Goal: Task Accomplishment & Management: Manage account settings

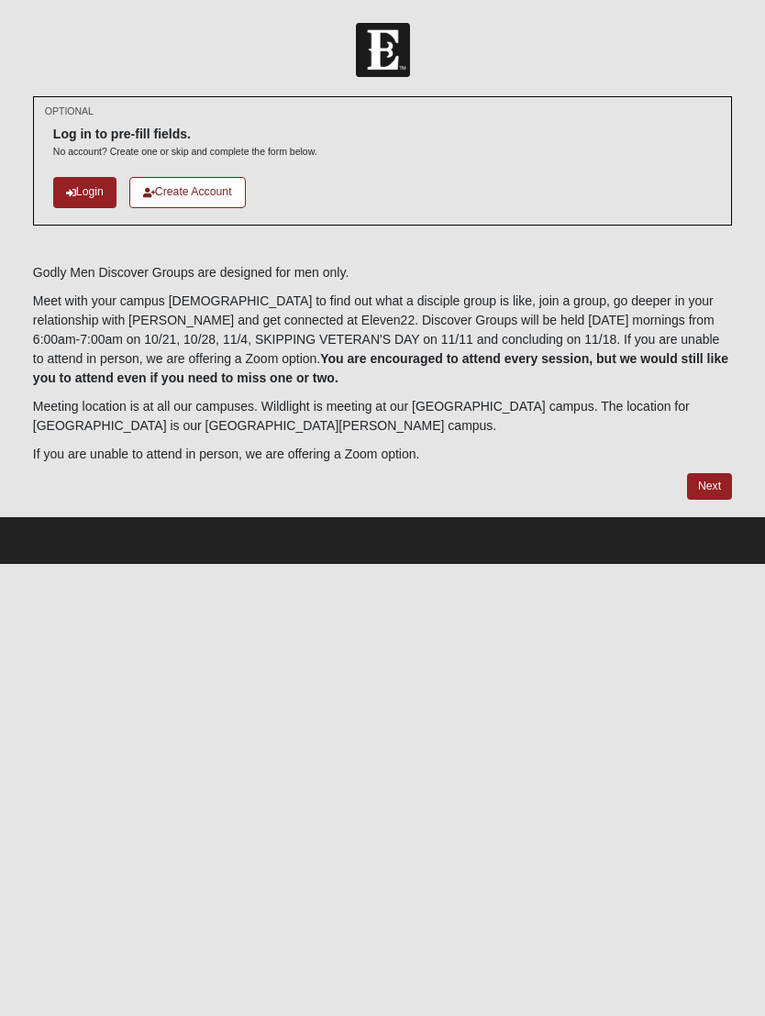
click at [182, 190] on link "Create Account" at bounding box center [187, 192] width 116 height 30
click at [360, 446] on p "If you are unable to attend in person, we are offering a Zoom option." at bounding box center [382, 454] width 699 height 19
click at [364, 458] on p "If you are unable to attend in person, we are offering a Zoom option." at bounding box center [382, 454] width 699 height 19
click at [352, 460] on p "If you are unable to attend in person, we are offering a Zoom option." at bounding box center [382, 454] width 699 height 19
click at [79, 198] on link "Login" at bounding box center [84, 192] width 63 height 30
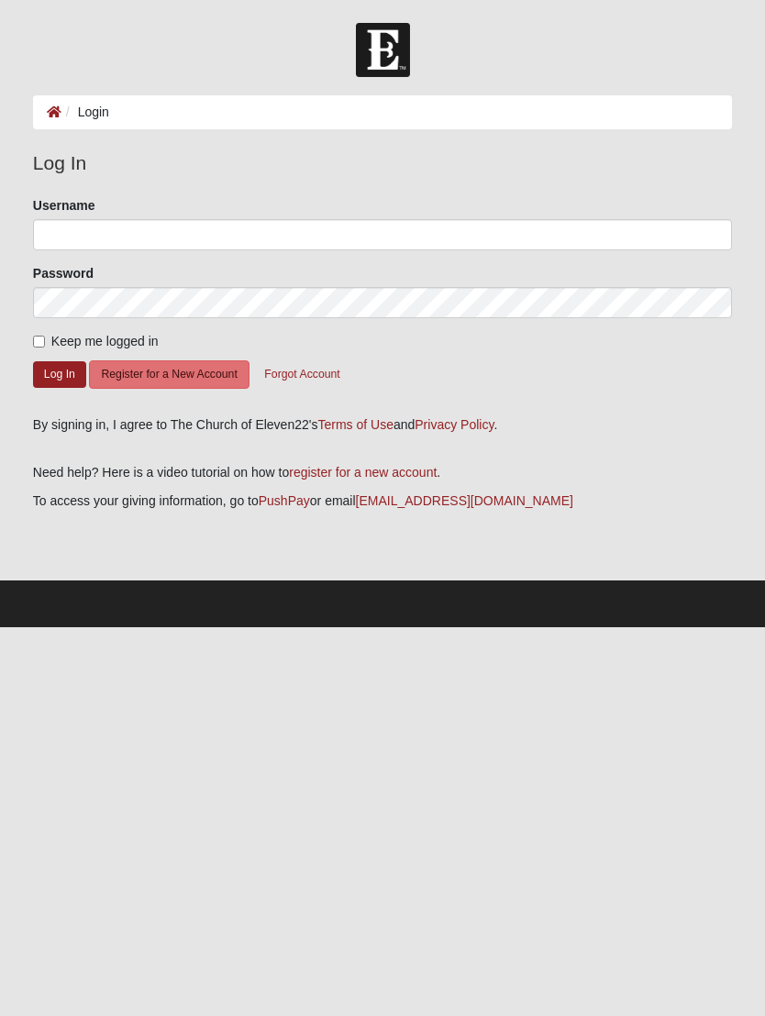
click at [309, 372] on button "Forgot Account" at bounding box center [301, 374] width 99 height 28
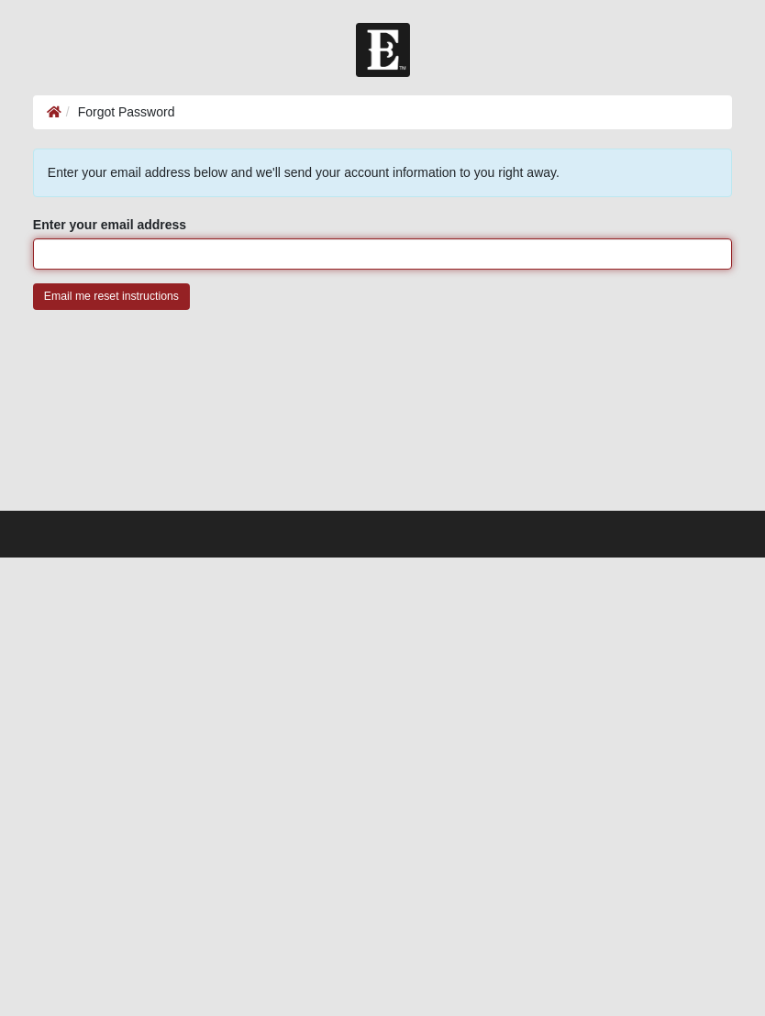
click at [481, 258] on input "Enter your email address" at bounding box center [382, 253] width 699 height 31
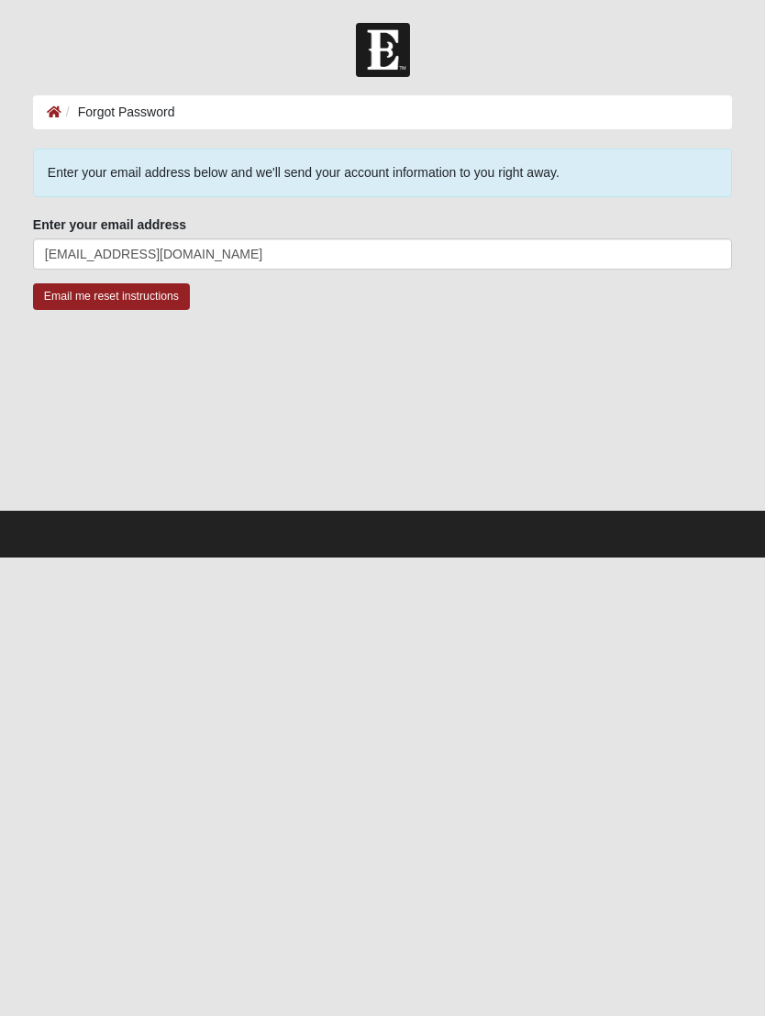
type input "geoffreyx@me.com"
click at [98, 302] on input "Email me reset instructions" at bounding box center [111, 296] width 157 height 27
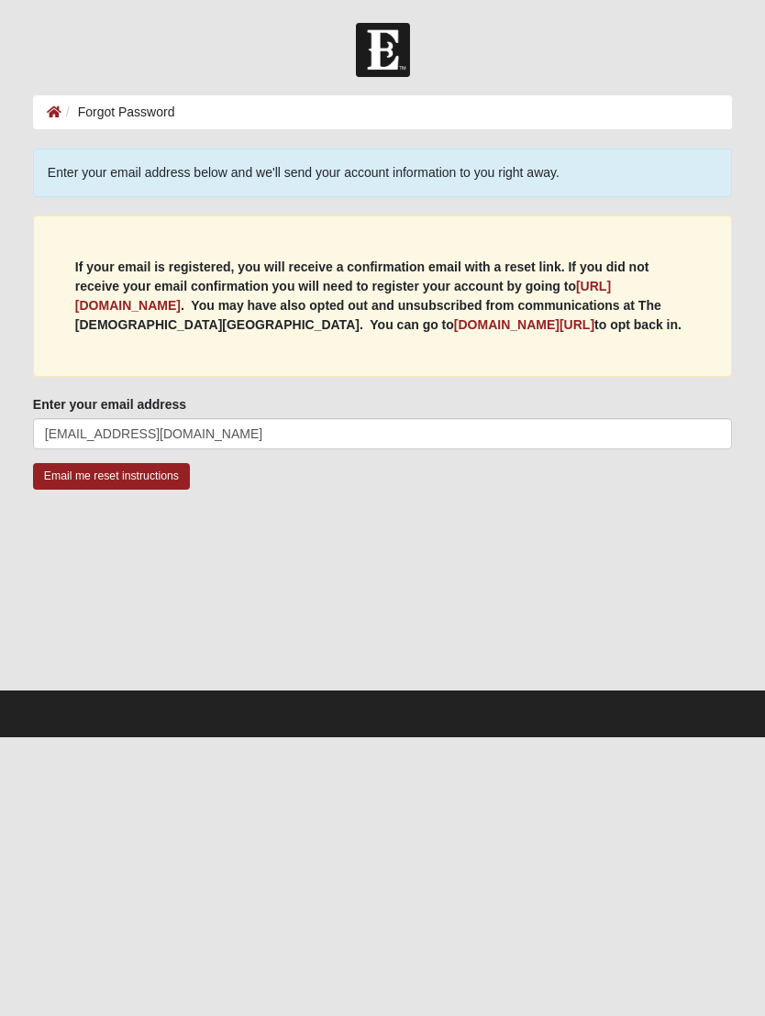
click at [141, 490] on input "Email me reset instructions" at bounding box center [111, 476] width 157 height 27
